Goal: Consume media (video, audio): Consume media (video, audio)

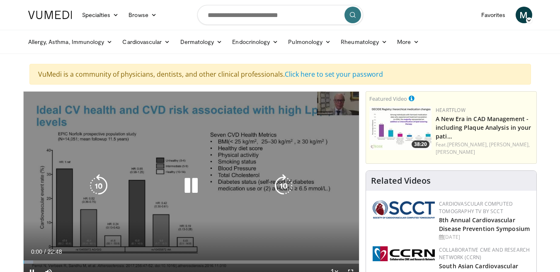
click at [190, 184] on icon "Video Player" at bounding box center [190, 185] width 23 height 23
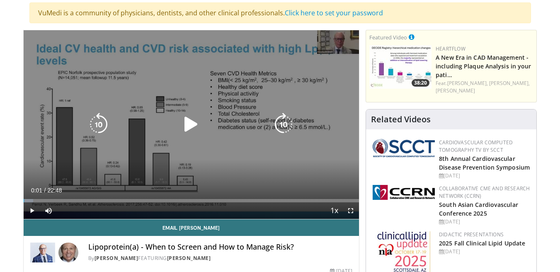
scroll to position [69, 0]
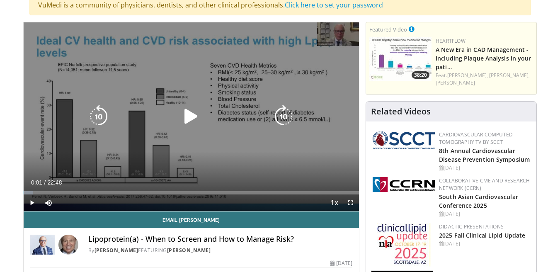
click at [187, 116] on icon "Video Player" at bounding box center [190, 116] width 23 height 23
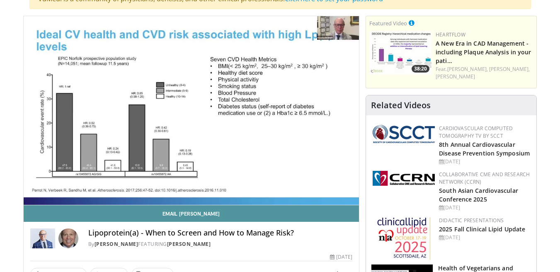
scroll to position [76, 0]
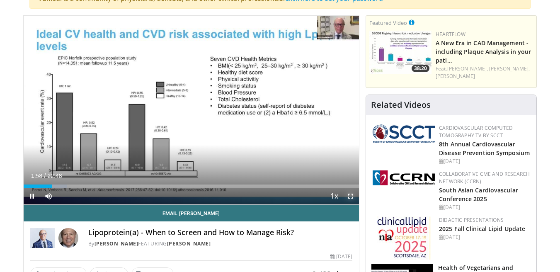
click at [351, 197] on span "Video Player" at bounding box center [350, 196] width 17 height 17
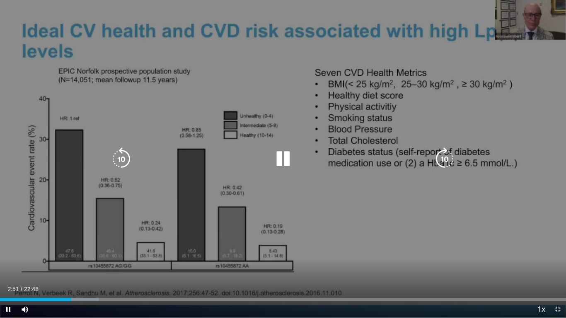
click at [280, 158] on icon "Video Player" at bounding box center [282, 158] width 23 height 23
click at [1, 2] on div "10 seconds Tap to unmute" at bounding box center [283, 159] width 566 height 318
click at [2, 3] on div "10 seconds Tap to unmute" at bounding box center [283, 159] width 566 height 318
click at [13, 26] on div "10 seconds Tap to unmute" at bounding box center [283, 159] width 566 height 318
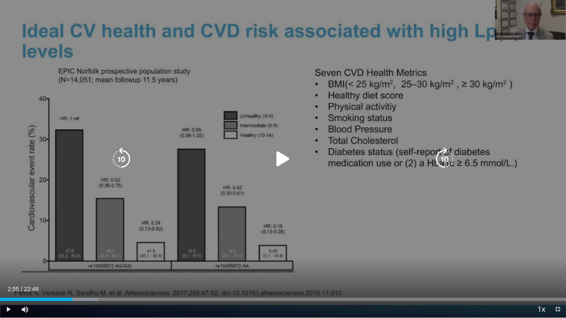
click at [8, 0] on div "10 seconds Tap to unmute" at bounding box center [283, 159] width 566 height 318
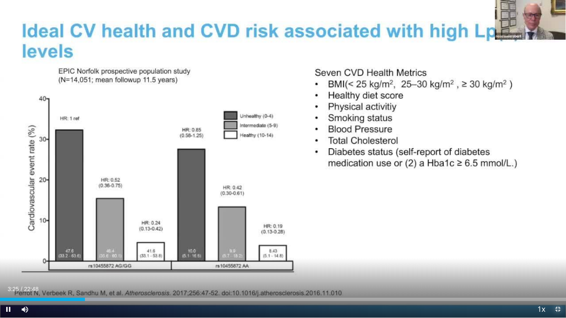
click at [557, 271] on span "Video Player" at bounding box center [557, 309] width 17 height 17
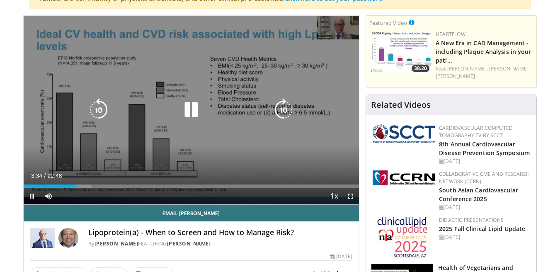
click at [191, 106] on icon "Video Player" at bounding box center [190, 109] width 23 height 23
click at [181, 106] on icon "Video Player" at bounding box center [190, 109] width 23 height 23
click at [190, 106] on icon "Video Player" at bounding box center [190, 109] width 23 height 23
click at [99, 106] on icon "Video Player" at bounding box center [98, 109] width 23 height 23
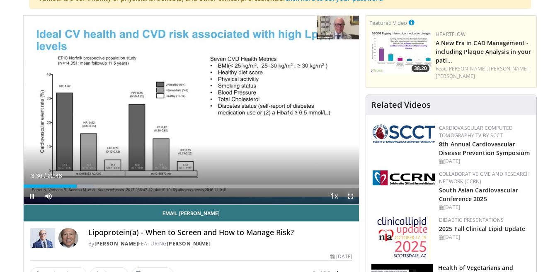
click at [350, 196] on span "Video Player" at bounding box center [350, 196] width 17 height 17
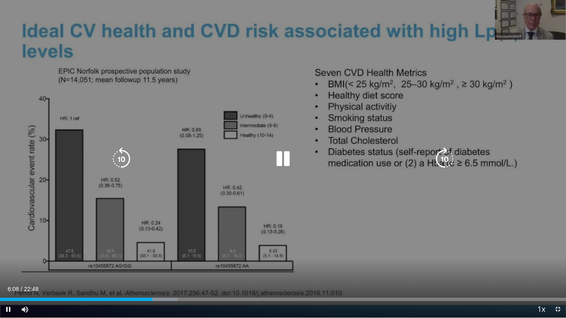
click at [120, 158] on icon "Video Player" at bounding box center [121, 158] width 23 height 23
click at [121, 157] on icon "Video Player" at bounding box center [121, 158] width 23 height 23
click at [285, 155] on icon "Video Player" at bounding box center [282, 158] width 23 height 23
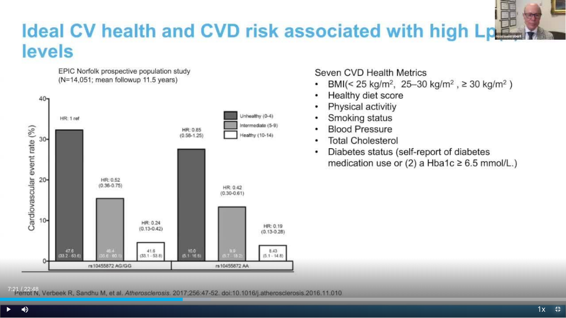
click at [558, 271] on span "Video Player" at bounding box center [557, 309] width 17 height 17
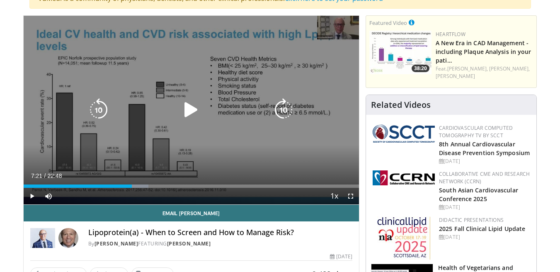
click at [189, 108] on icon "Video Player" at bounding box center [190, 109] width 23 height 23
click at [190, 99] on icon "Video Player" at bounding box center [190, 109] width 23 height 23
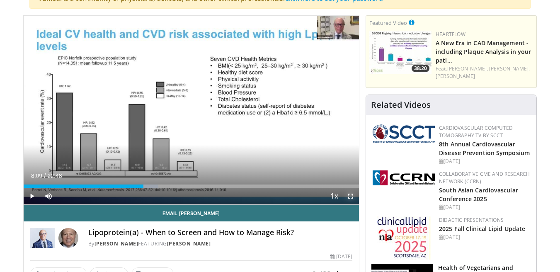
click at [352, 195] on span "Video Player" at bounding box center [350, 196] width 17 height 17
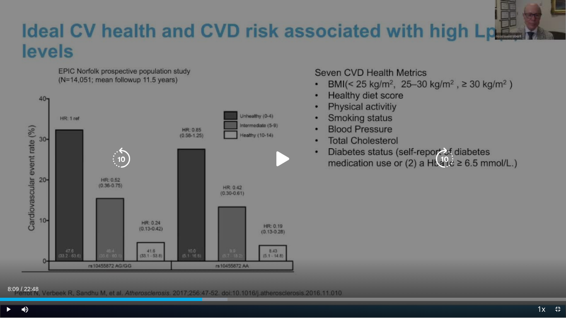
click at [278, 158] on icon "Video Player" at bounding box center [282, 158] width 23 height 23
click at [280, 156] on icon "Video Player" at bounding box center [282, 158] width 23 height 23
drag, startPoint x: 357, startPoint y: 102, endPoint x: 507, endPoint y: 140, distance: 154.9
click at [507, 140] on div "10 seconds Tap to unmute" at bounding box center [283, 159] width 566 height 318
click at [281, 157] on icon "Video Player" at bounding box center [282, 158] width 23 height 23
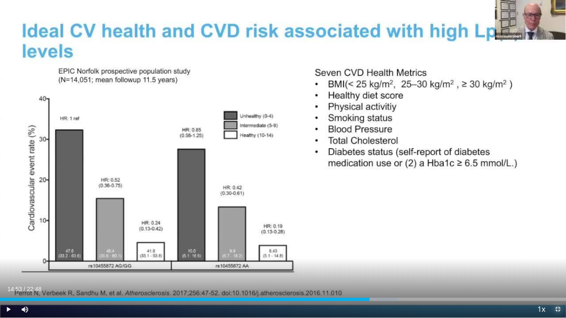
click at [556, 271] on span "Video Player" at bounding box center [557, 309] width 17 height 17
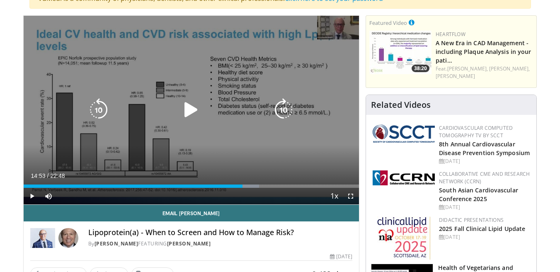
click at [191, 114] on icon "Video Player" at bounding box center [190, 109] width 23 height 23
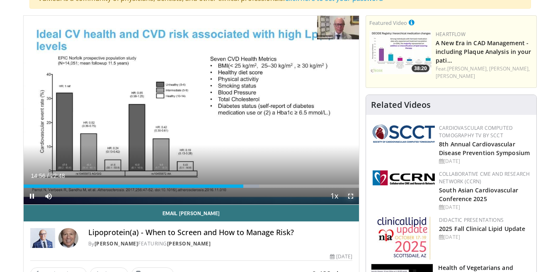
click at [351, 195] on span "Video Player" at bounding box center [350, 196] width 17 height 17
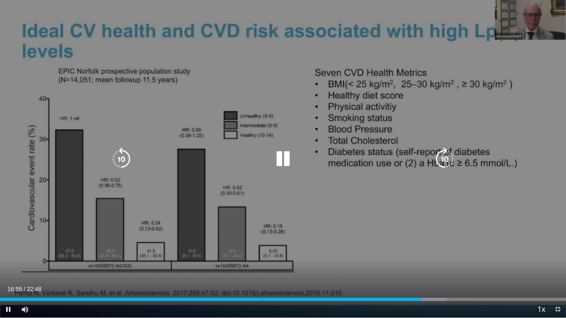
click at [282, 155] on icon "Video Player" at bounding box center [282, 158] width 23 height 23
click at [122, 158] on icon "Video Player" at bounding box center [121, 158] width 23 height 23
click at [287, 156] on icon "Video Player" at bounding box center [282, 158] width 23 height 23
click at [121, 156] on icon "Video Player" at bounding box center [121, 158] width 23 height 23
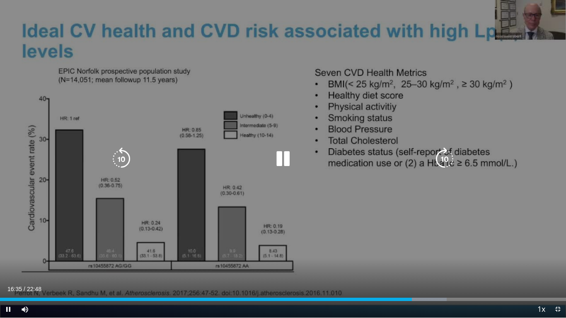
click at [121, 156] on icon "Video Player" at bounding box center [121, 158] width 23 height 23
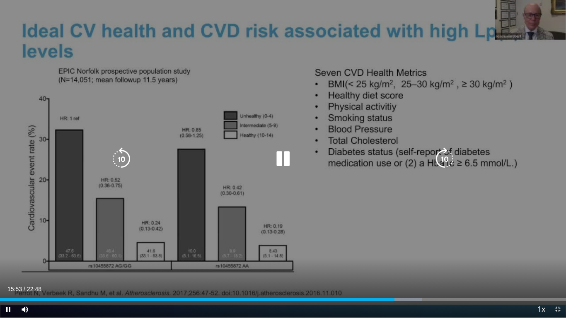
click at [119, 159] on icon "Video Player" at bounding box center [121, 158] width 23 height 23
click at [283, 159] on icon "Video Player" at bounding box center [282, 158] width 23 height 23
click at [3, 0] on div "10 seconds Tap to unmute" at bounding box center [283, 159] width 566 height 318
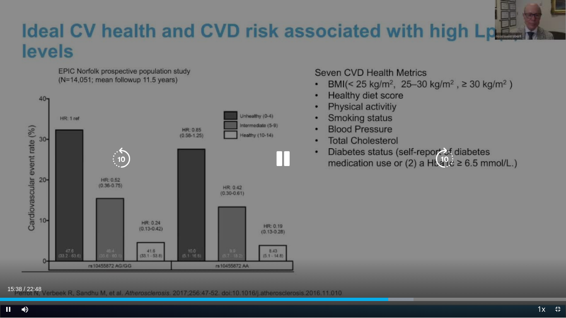
click at [9, 5] on div "10 seconds Tap to unmute" at bounding box center [283, 159] width 566 height 318
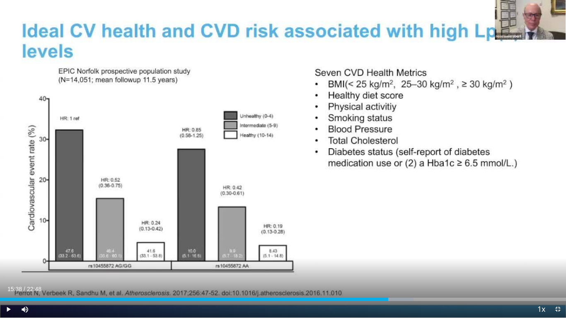
drag, startPoint x: 565, startPoint y: 221, endPoint x: 544, endPoint y: 51, distance: 171.2
click at [544, 51] on div "10 seconds Tap to unmute" at bounding box center [283, 159] width 566 height 318
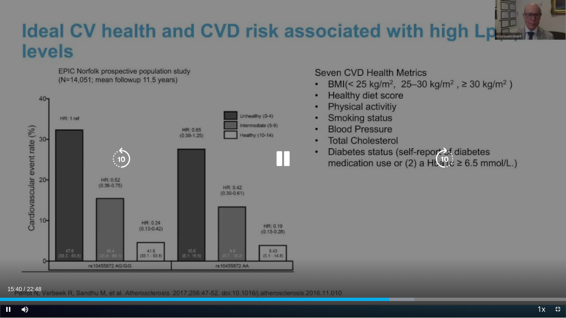
click at [287, 155] on icon "Video Player" at bounding box center [282, 158] width 23 height 23
click at [559, 204] on div "10 seconds Tap to unmute" at bounding box center [283, 159] width 566 height 318
click at [287, 155] on icon "Video Player" at bounding box center [282, 158] width 23 height 23
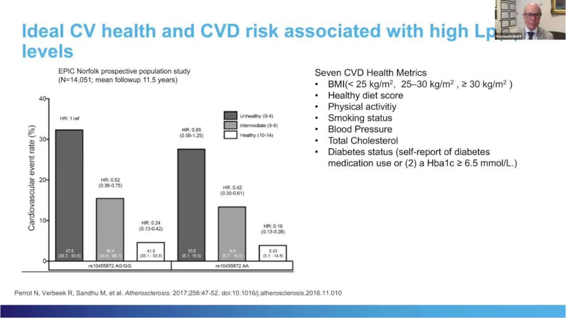
click at [287, 155] on div "10 seconds Tap to unmute" at bounding box center [283, 159] width 566 height 318
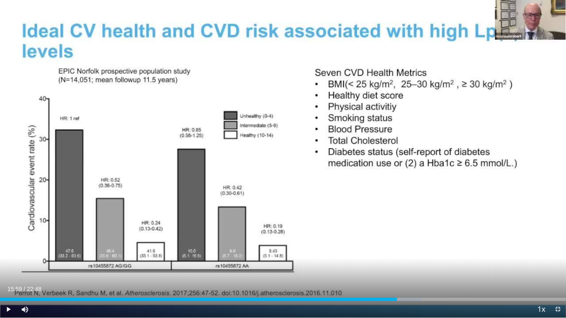
click at [287, 155] on div "10 seconds Tap to unmute" at bounding box center [283, 159] width 566 height 318
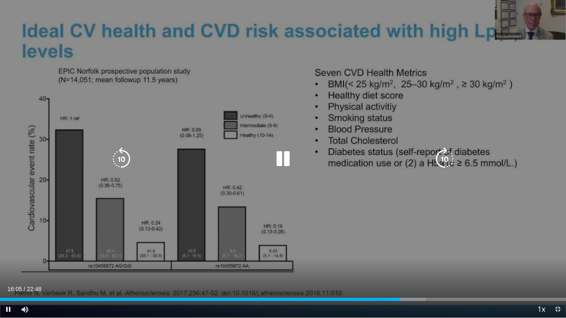
click at [286, 155] on icon "Video Player" at bounding box center [282, 158] width 23 height 23
click at [116, 155] on icon "Video Player" at bounding box center [121, 158] width 23 height 23
click at [282, 158] on icon "Video Player" at bounding box center [282, 158] width 23 height 23
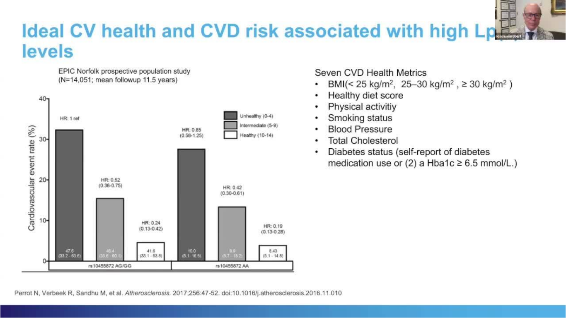
click at [283, 160] on div "10 seconds Tap to unmute" at bounding box center [283, 159] width 566 height 318
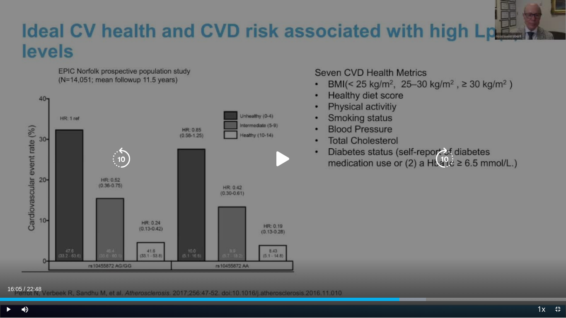
click at [285, 160] on icon "Video Player" at bounding box center [282, 158] width 23 height 23
click at [281, 162] on icon "Video Player" at bounding box center [282, 158] width 23 height 23
click at [280, 162] on icon "Video Player" at bounding box center [282, 158] width 23 height 23
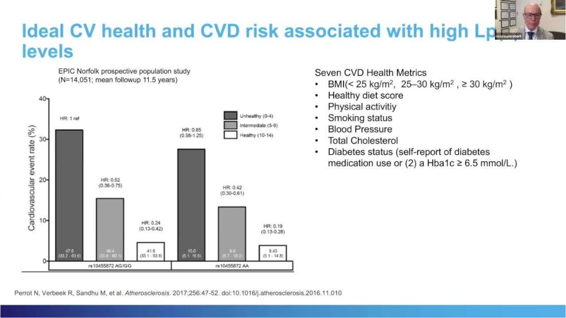
click at [280, 162] on div "10 seconds Tap to unmute" at bounding box center [283, 159] width 566 height 318
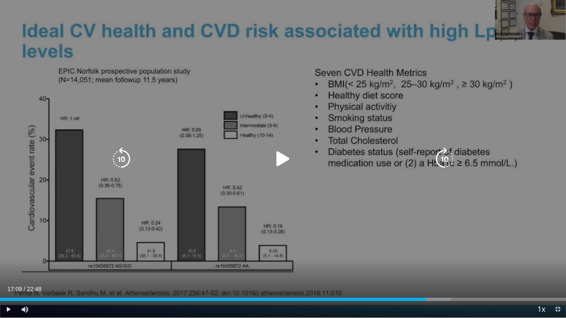
click at [280, 162] on icon "Video Player" at bounding box center [282, 158] width 23 height 23
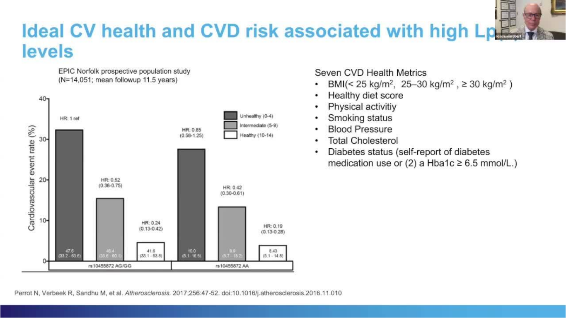
click at [280, 162] on div "10 seconds Tap to unmute" at bounding box center [283, 159] width 566 height 318
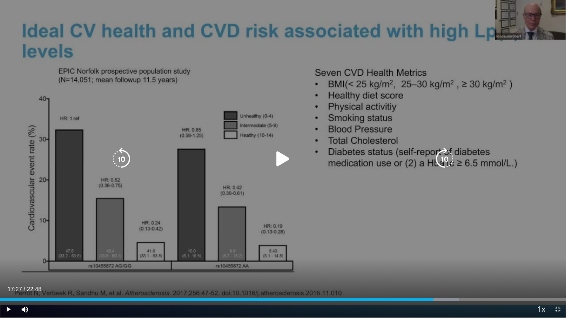
click at [279, 158] on icon "Video Player" at bounding box center [282, 158] width 23 height 23
click at [283, 150] on icon "Video Player" at bounding box center [282, 158] width 23 height 23
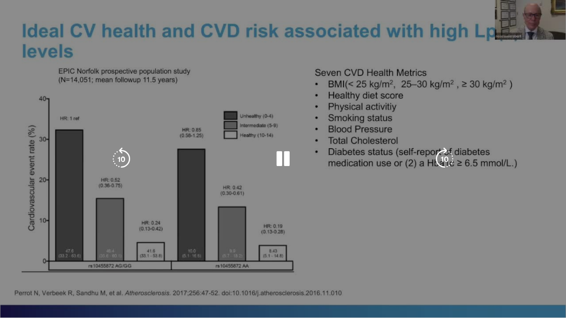
click at [283, 150] on icon "Video Player" at bounding box center [282, 158] width 23 height 23
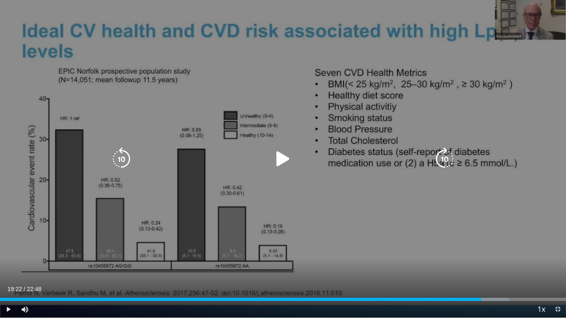
click at [283, 155] on icon "Video Player" at bounding box center [282, 158] width 23 height 23
click at [281, 150] on icon "Video Player" at bounding box center [282, 158] width 23 height 23
click at [122, 158] on icon "Video Player" at bounding box center [121, 158] width 23 height 23
click at [278, 160] on icon "Video Player" at bounding box center [282, 158] width 23 height 23
click at [286, 158] on icon "Video Player" at bounding box center [282, 158] width 23 height 23
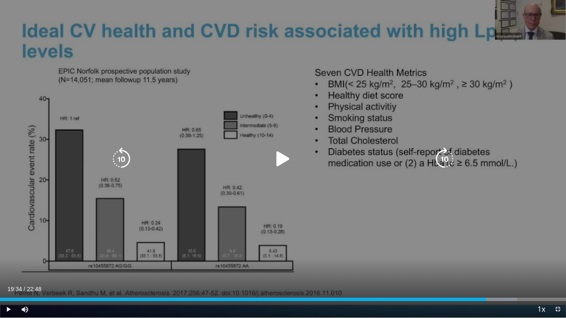
click at [286, 152] on icon "Video Player" at bounding box center [282, 158] width 23 height 23
click at [117, 158] on icon "Video Player" at bounding box center [121, 158] width 23 height 23
click at [122, 158] on icon "Video Player" at bounding box center [121, 158] width 23 height 23
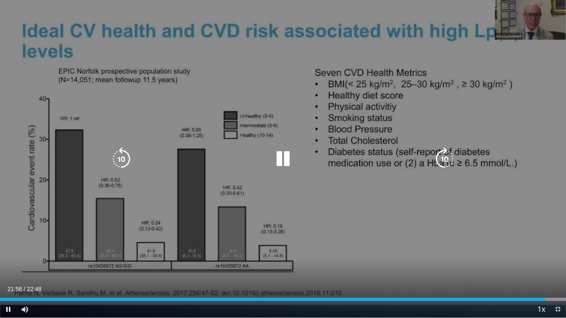
click at [123, 162] on icon "Video Player" at bounding box center [121, 158] width 23 height 23
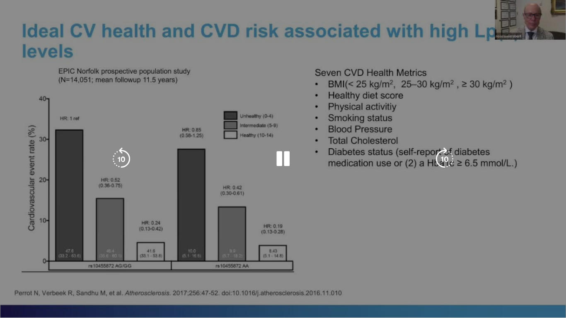
click at [123, 162] on icon "Video Player" at bounding box center [121, 158] width 23 height 23
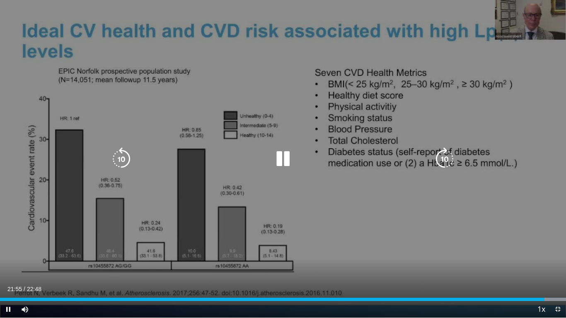
click at [121, 158] on icon "Video Player" at bounding box center [121, 158] width 23 height 23
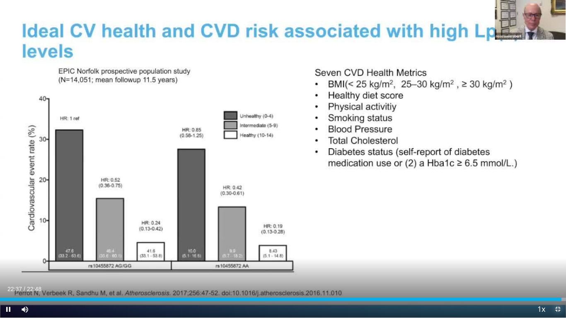
click at [558, 271] on span "Video Player" at bounding box center [557, 309] width 17 height 17
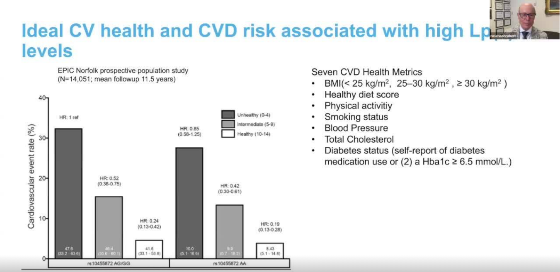
scroll to position [2, 0]
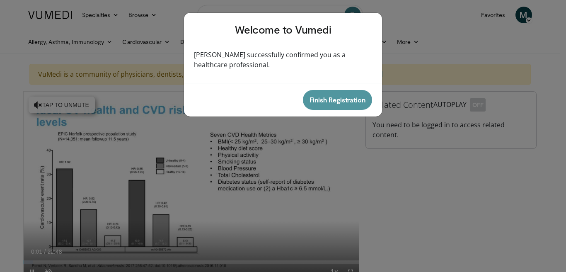
click at [340, 101] on button "Finish Registration" at bounding box center [337, 100] width 69 height 20
